Goal: Register for event/course: Sign up to attend an event or enroll in a course

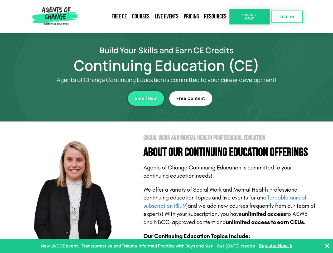
click at [166, 126] on section "Social Work and Mental Health Professional Education About Our Continuing Educa…" at bounding box center [166, 231] width 333 height 221
click at [215, 17] on link "Resources" at bounding box center [215, 17] width 28 height 12
click at [249, 17] on span "Enroll Now" at bounding box center [249, 16] width 24 height 7
click at [287, 17] on span "SIGN IN" at bounding box center [286, 16] width 15 height 3
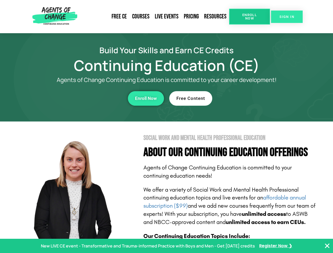
click at [287, 17] on span "SIGN IN" at bounding box center [286, 16] width 15 height 3
click at [91, 98] on div "Enroll Now" at bounding box center [91, 98] width 145 height 14
click at [146, 98] on span "Enroll Now" at bounding box center [146, 98] width 22 height 4
